Goal: Go to known website: Access a specific website the user already knows

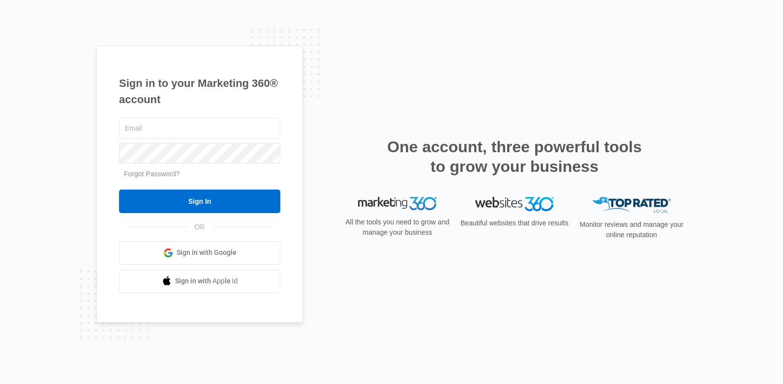
click at [207, 139] on div at bounding box center [199, 128] width 161 height 25
click at [207, 136] on input "text" at bounding box center [199, 128] width 161 height 21
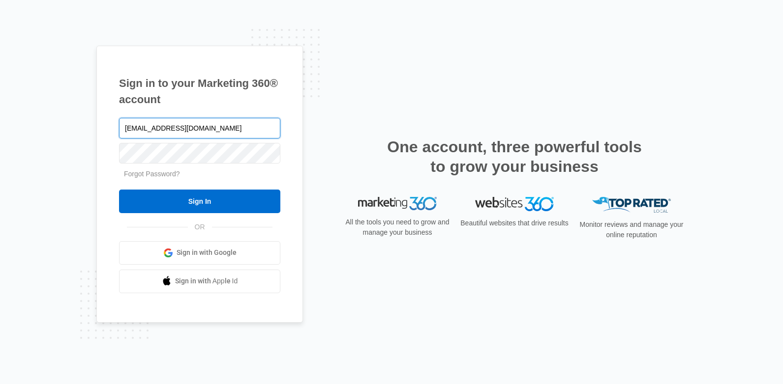
type input "[EMAIL_ADDRESS][DOMAIN_NAME]"
click at [119, 190] on input "Sign In" at bounding box center [199, 202] width 161 height 24
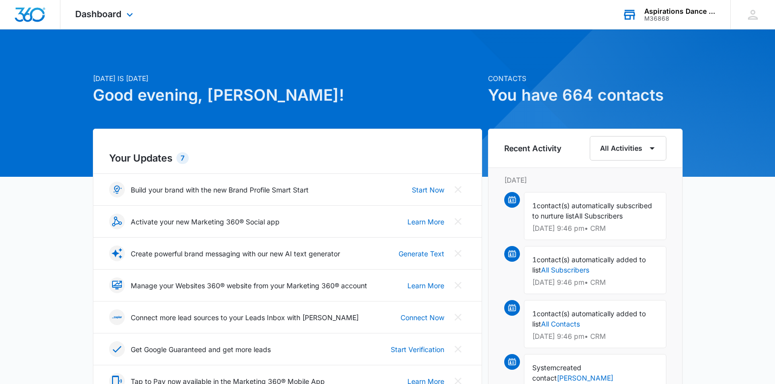
click at [680, 19] on div "M36868" at bounding box center [680, 18] width 72 height 7
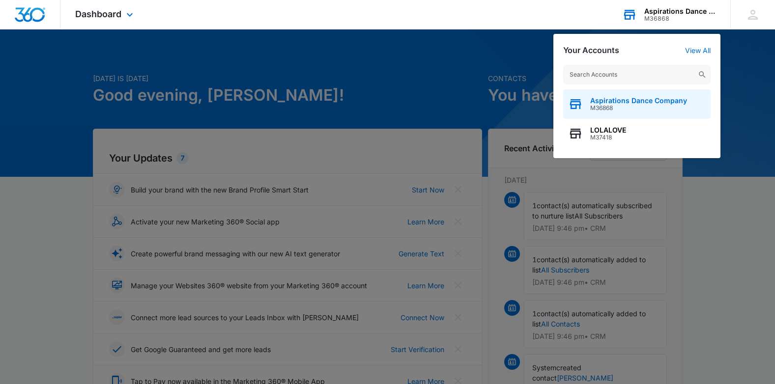
click at [601, 108] on span "M36868" at bounding box center [638, 108] width 97 height 7
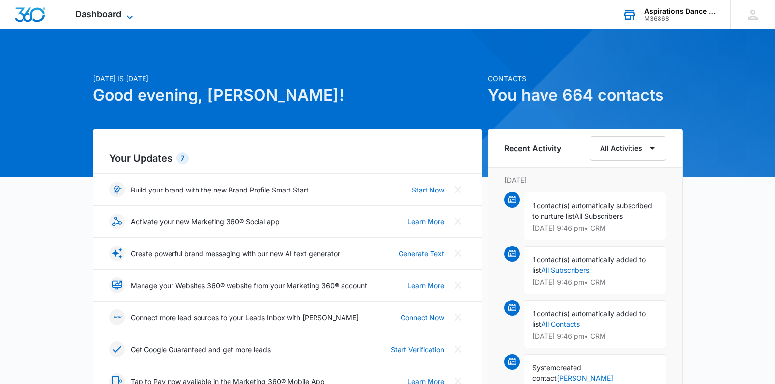
click at [106, 9] on span "Dashboard" at bounding box center [98, 14] width 46 height 10
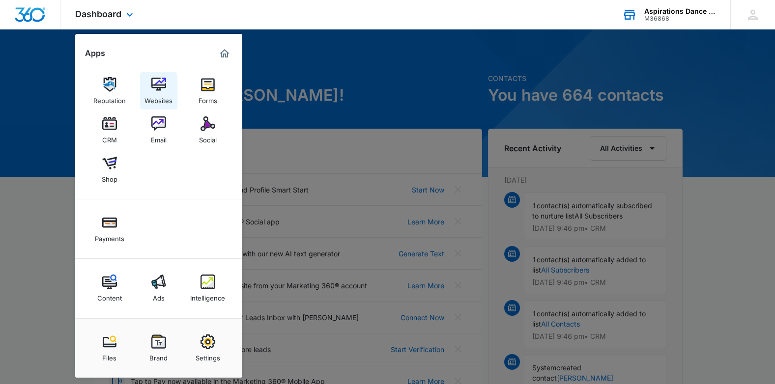
click at [157, 97] on div "Websites" at bounding box center [159, 98] width 28 height 13
